Goal: Task Accomplishment & Management: Use online tool/utility

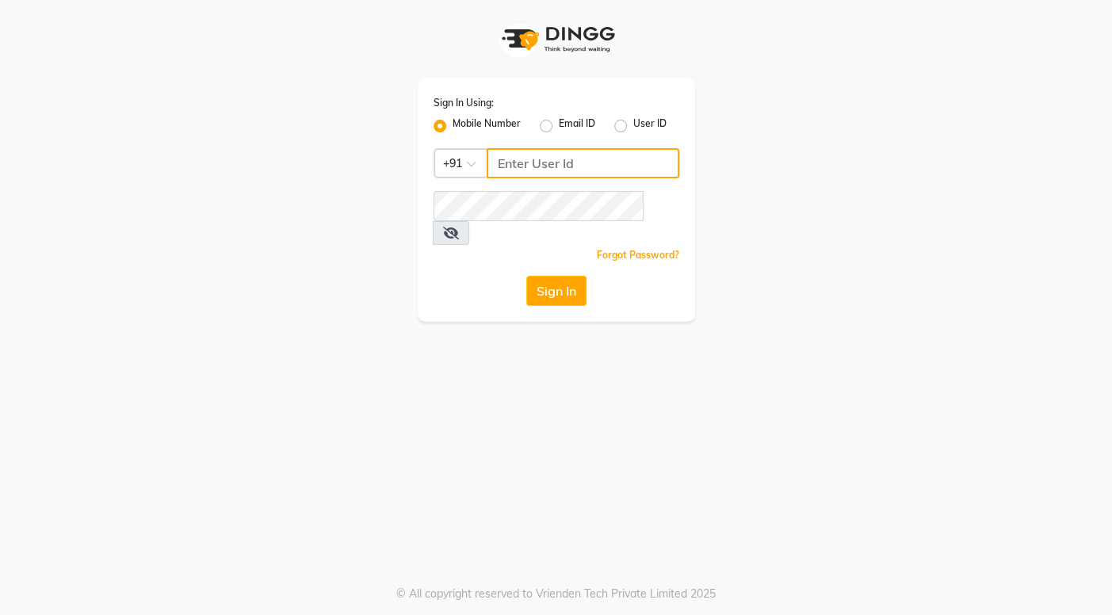
click at [497, 166] on input "Username" at bounding box center [582, 163] width 193 height 30
type input "8861636826"
click at [548, 276] on button "Sign In" at bounding box center [556, 291] width 60 height 30
